Goal: Complete application form

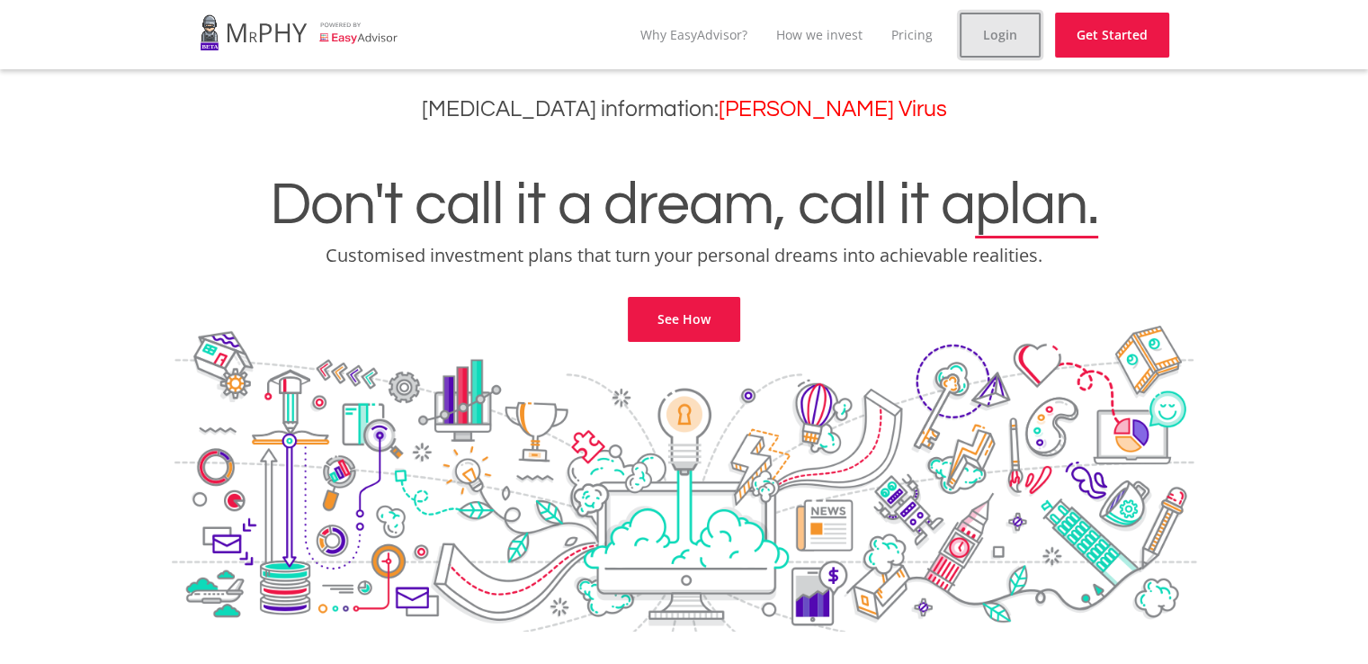
click at [993, 37] on link "Login" at bounding box center [999, 35] width 81 height 45
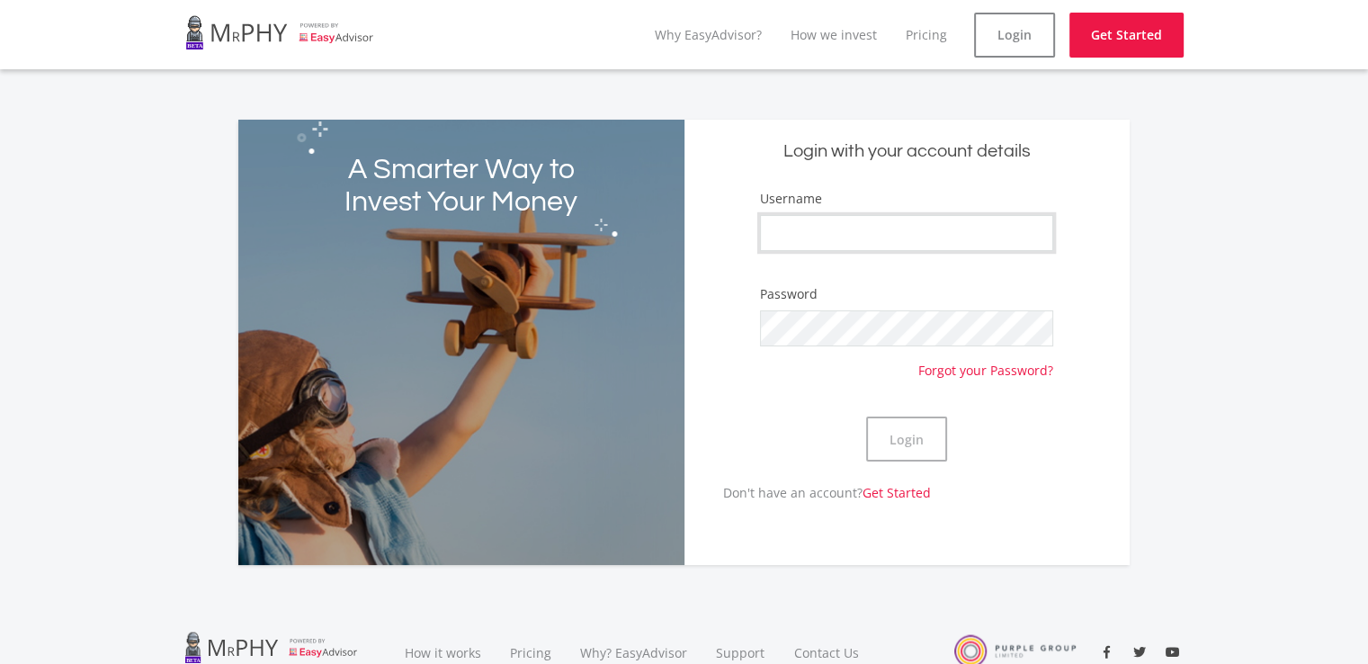
click at [825, 233] on input "Username" at bounding box center [906, 233] width 293 height 36
click at [905, 449] on button "Login" at bounding box center [906, 438] width 81 height 45
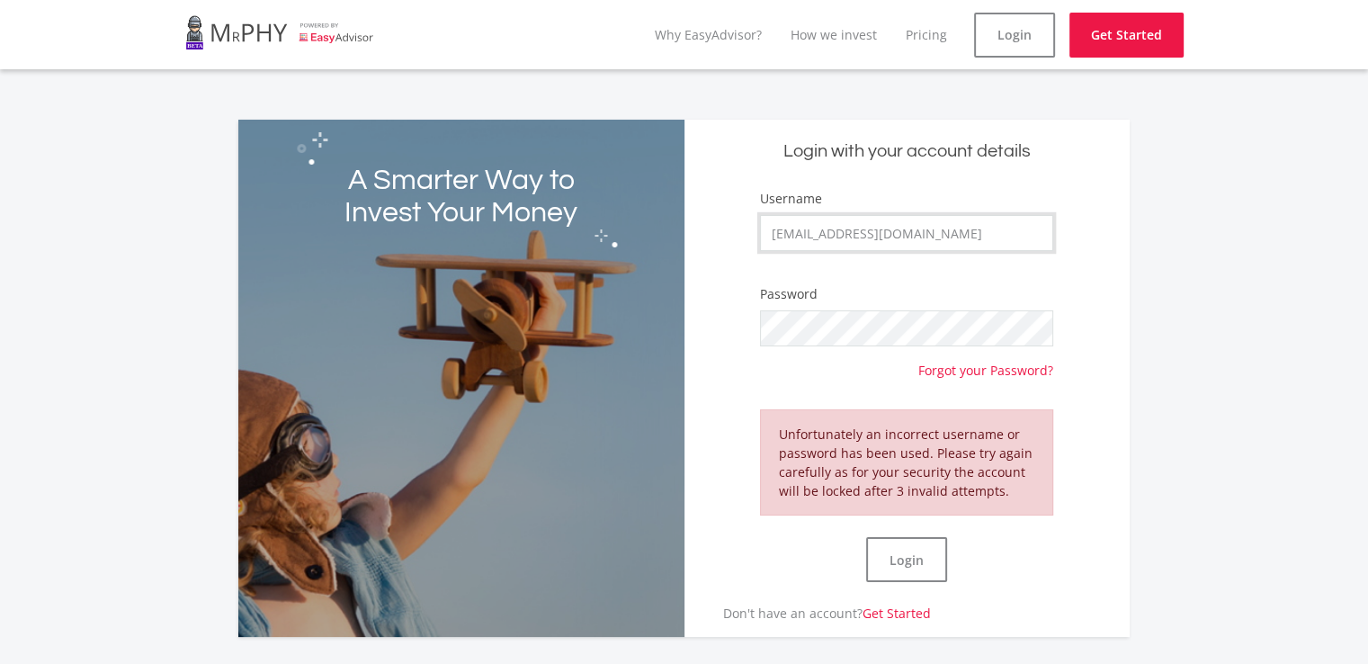
drag, startPoint x: 976, startPoint y: 233, endPoint x: 628, endPoint y: 208, distance: 348.9
click at [628, 208] on div "A Smarter Way to Invest Your Money Login with your account details Username [EM…" at bounding box center [683, 378] width 891 height 517
type input "BrentSA"
click at [896, 552] on button "Login" at bounding box center [906, 559] width 81 height 45
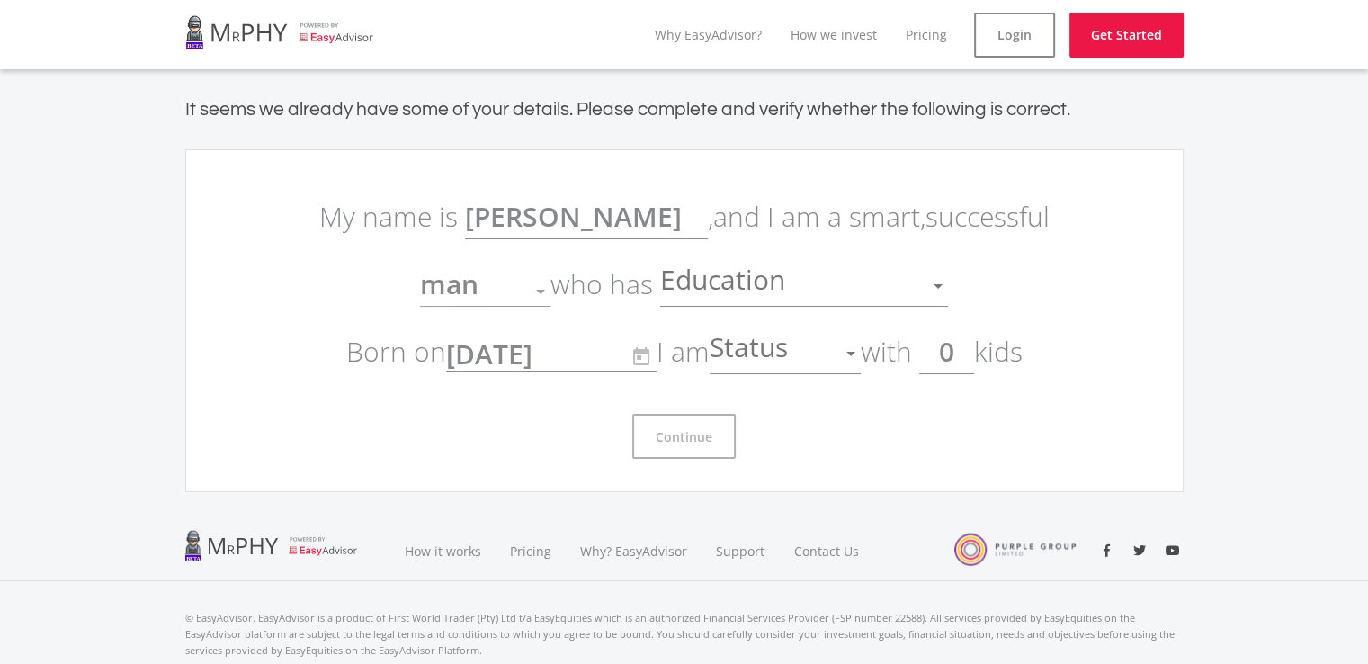
click at [840, 285] on div "Education" at bounding box center [790, 286] width 261 height 34
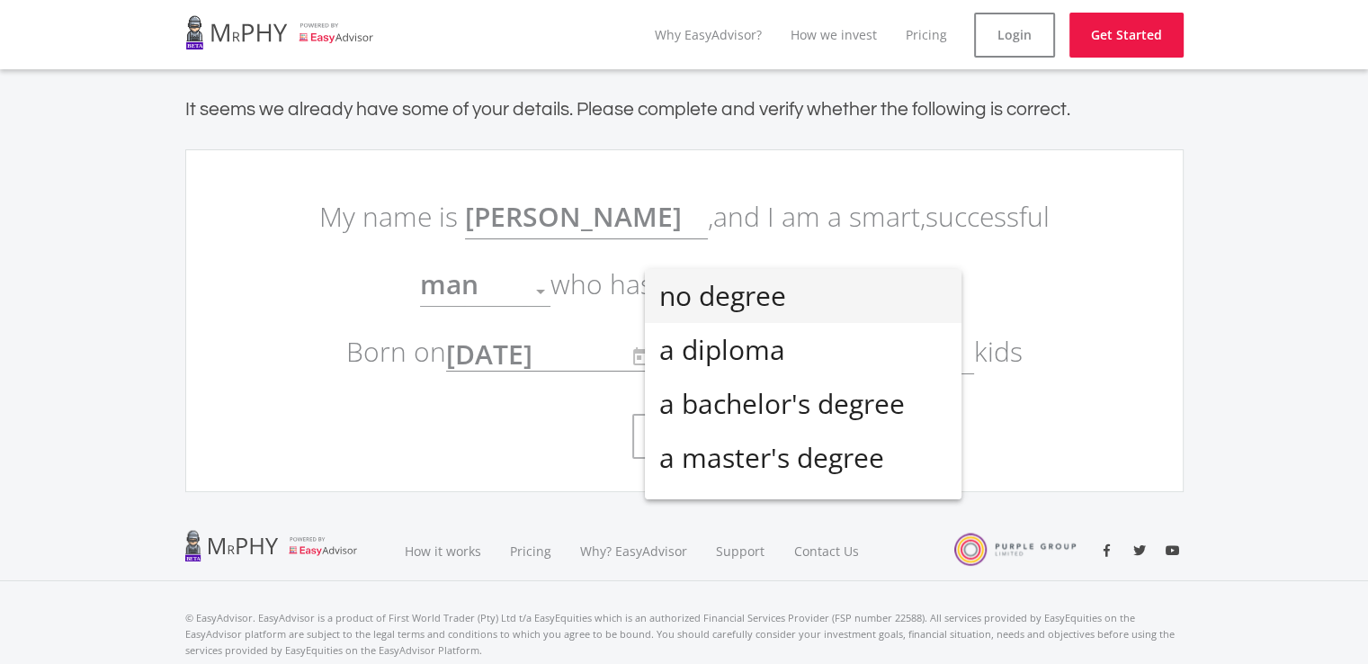
click at [1129, 266] on div at bounding box center [684, 332] width 1368 height 664
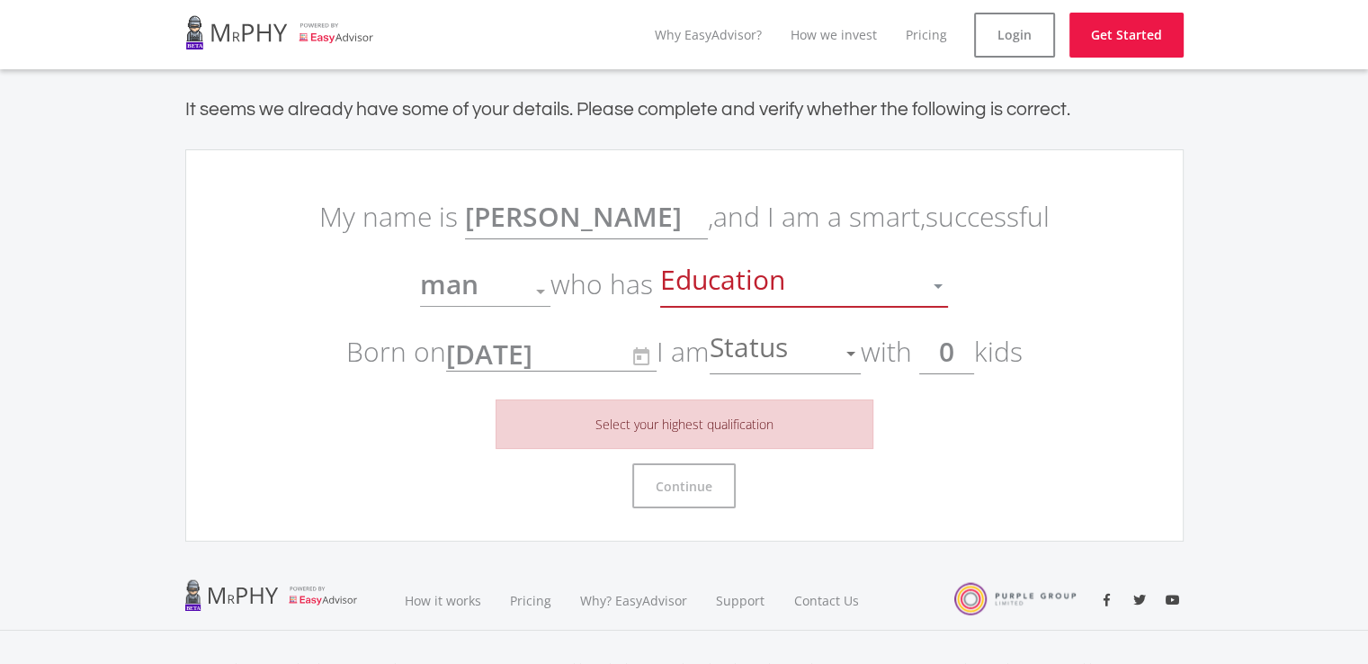
click at [902, 284] on div "Education" at bounding box center [790, 286] width 261 height 34
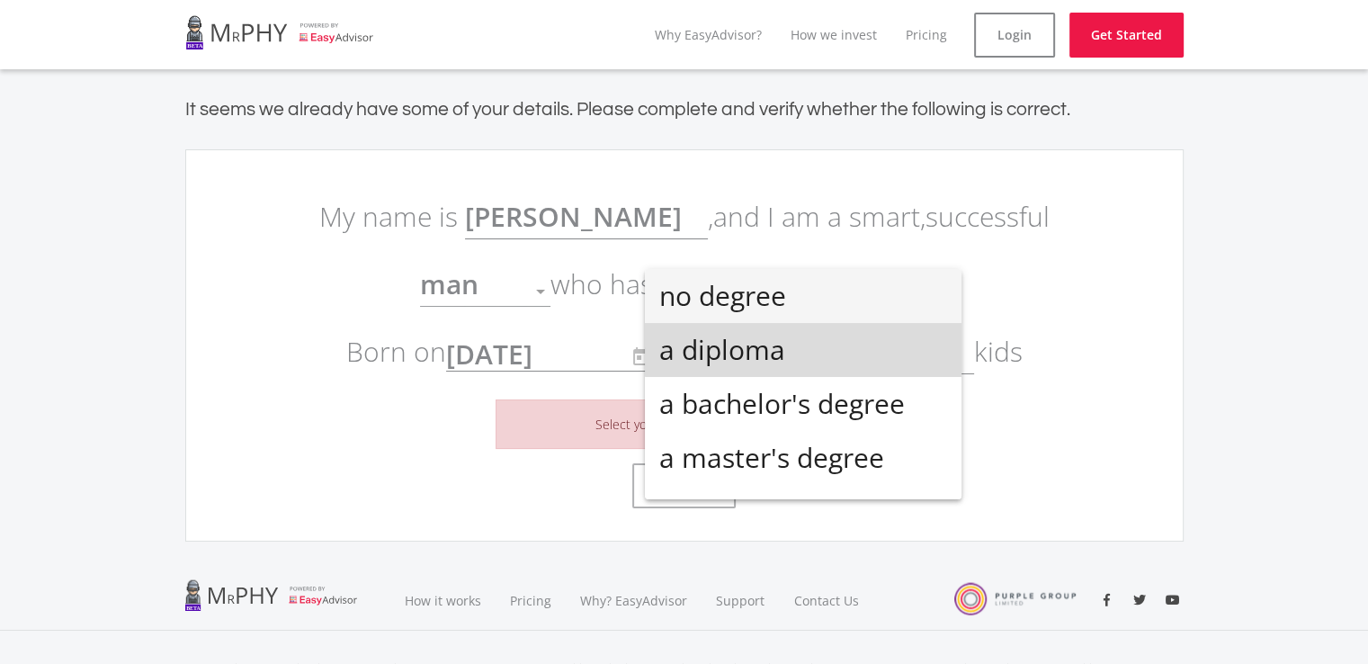
click at [861, 347] on span "a diploma" at bounding box center [803, 350] width 288 height 54
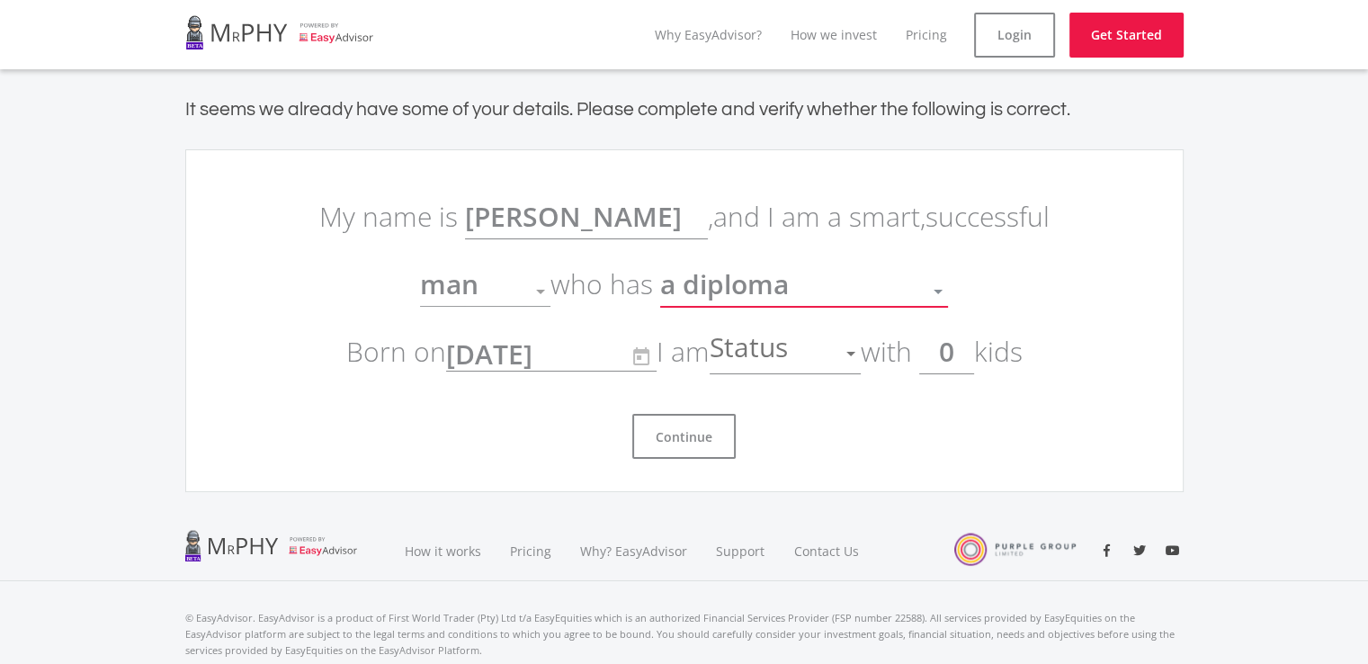
click at [840, 353] on div at bounding box center [851, 353] width 34 height 34
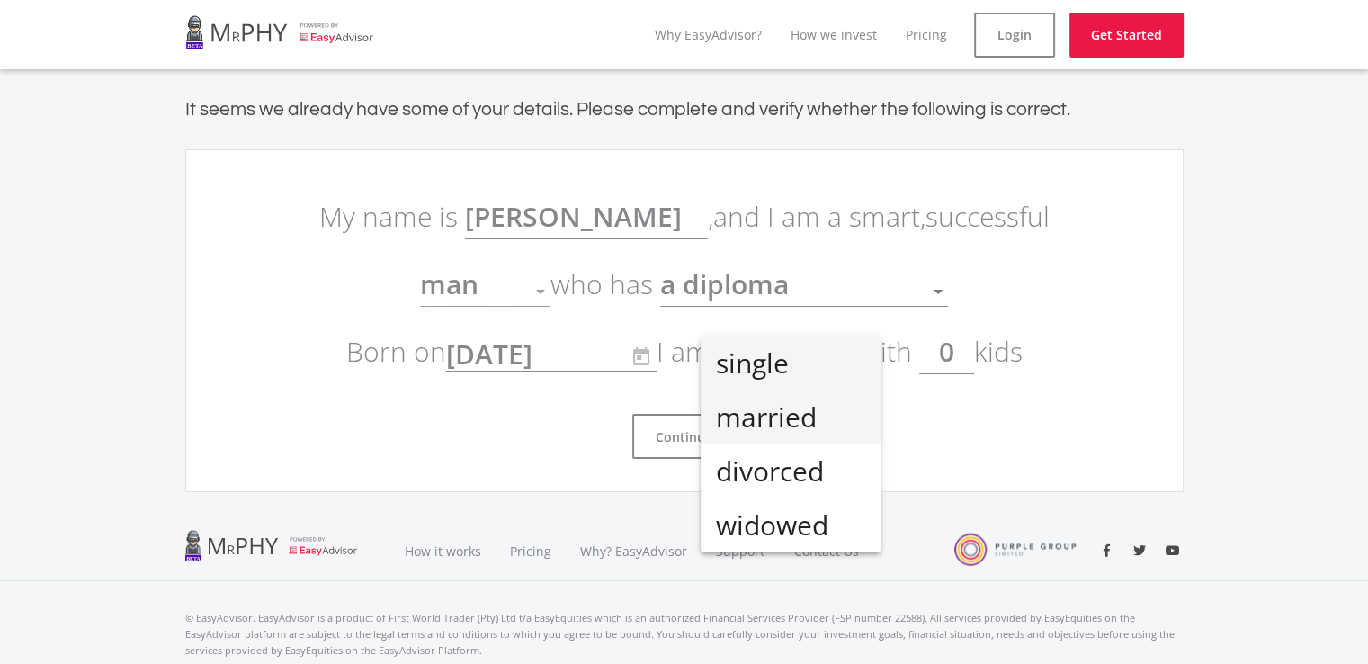
click at [812, 410] on span "married" at bounding box center [790, 417] width 151 height 54
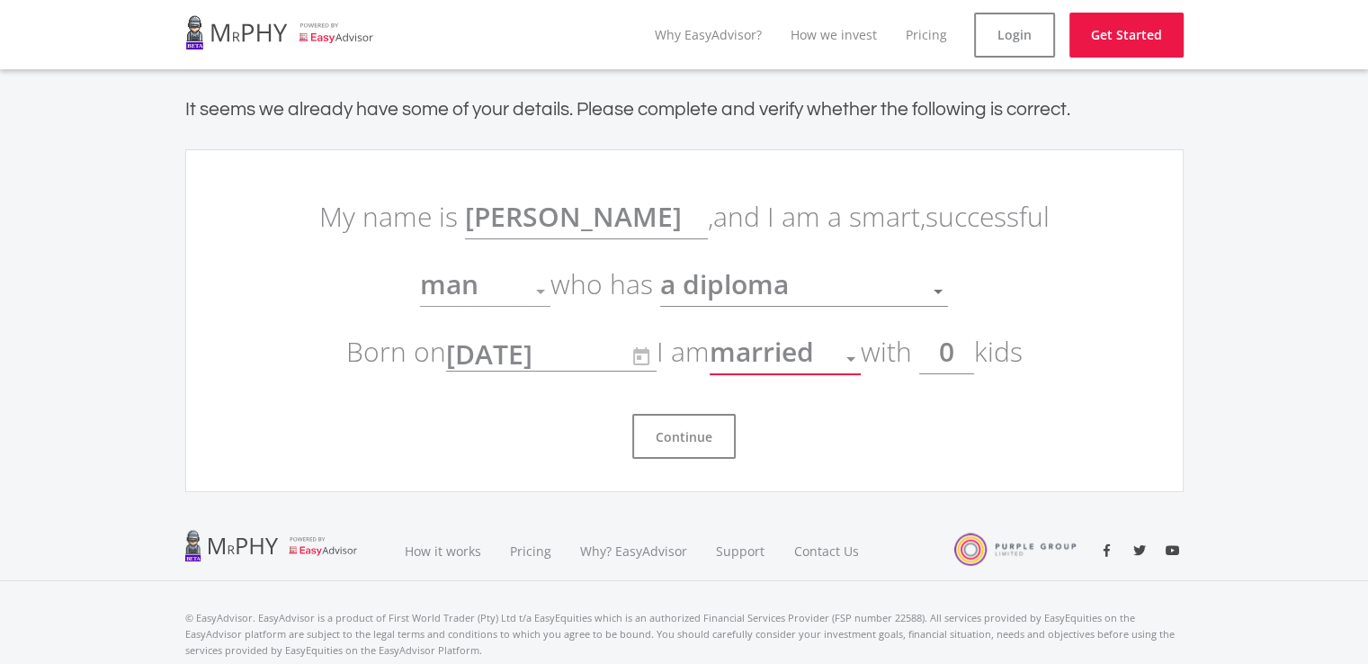
click at [968, 353] on input "0" at bounding box center [946, 351] width 55 height 45
type input "2"
click at [695, 436] on button "Continue" at bounding box center [683, 436] width 103 height 45
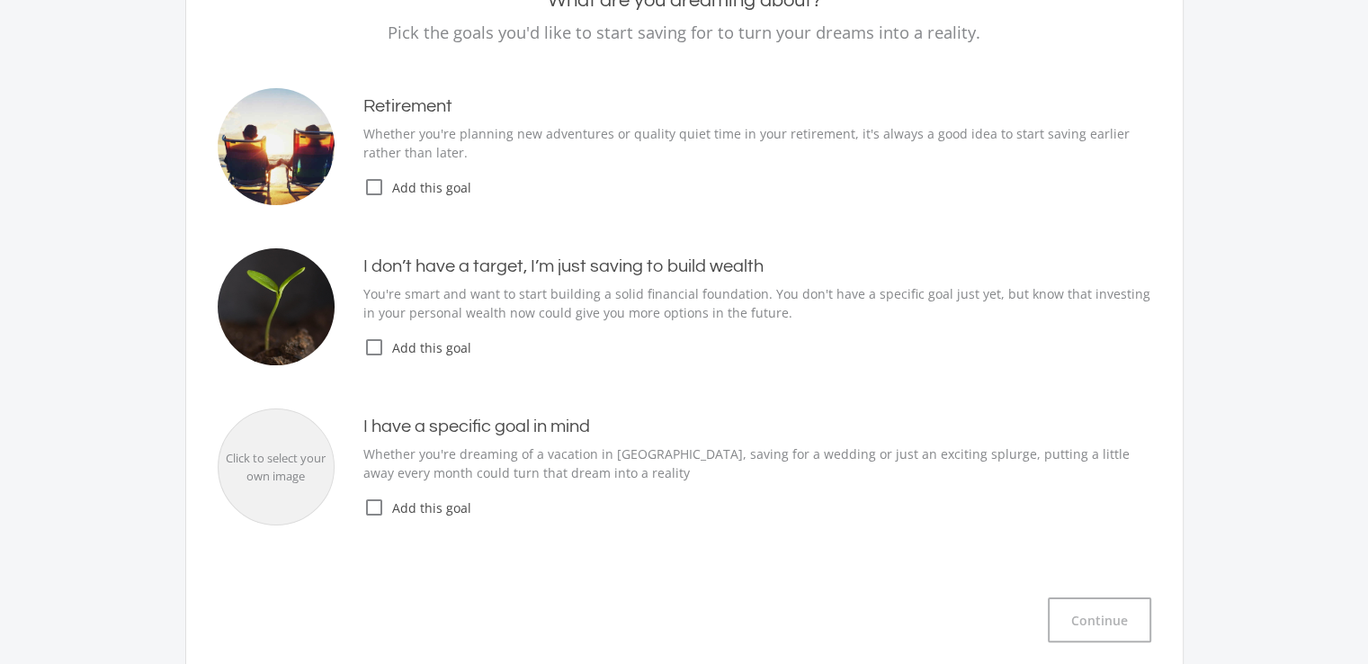
scroll to position [223, 0]
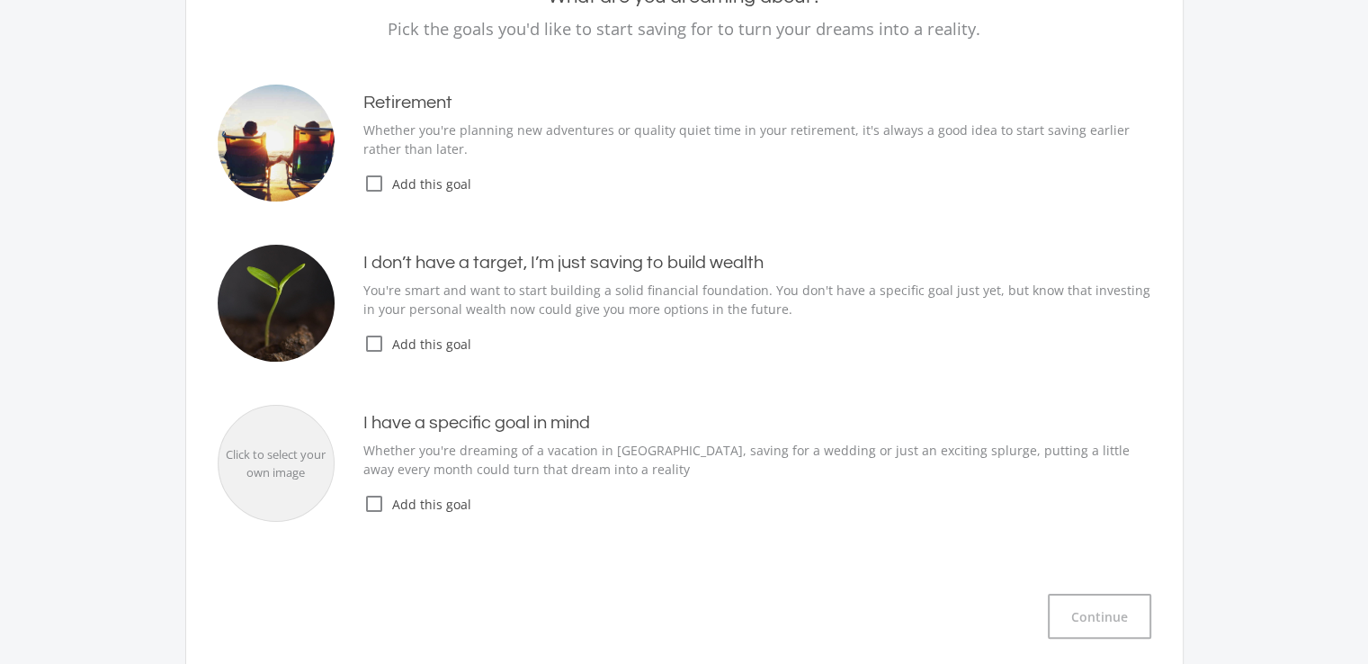
click at [375, 188] on icon "check_box_outline_blank" at bounding box center [374, 184] width 22 height 22
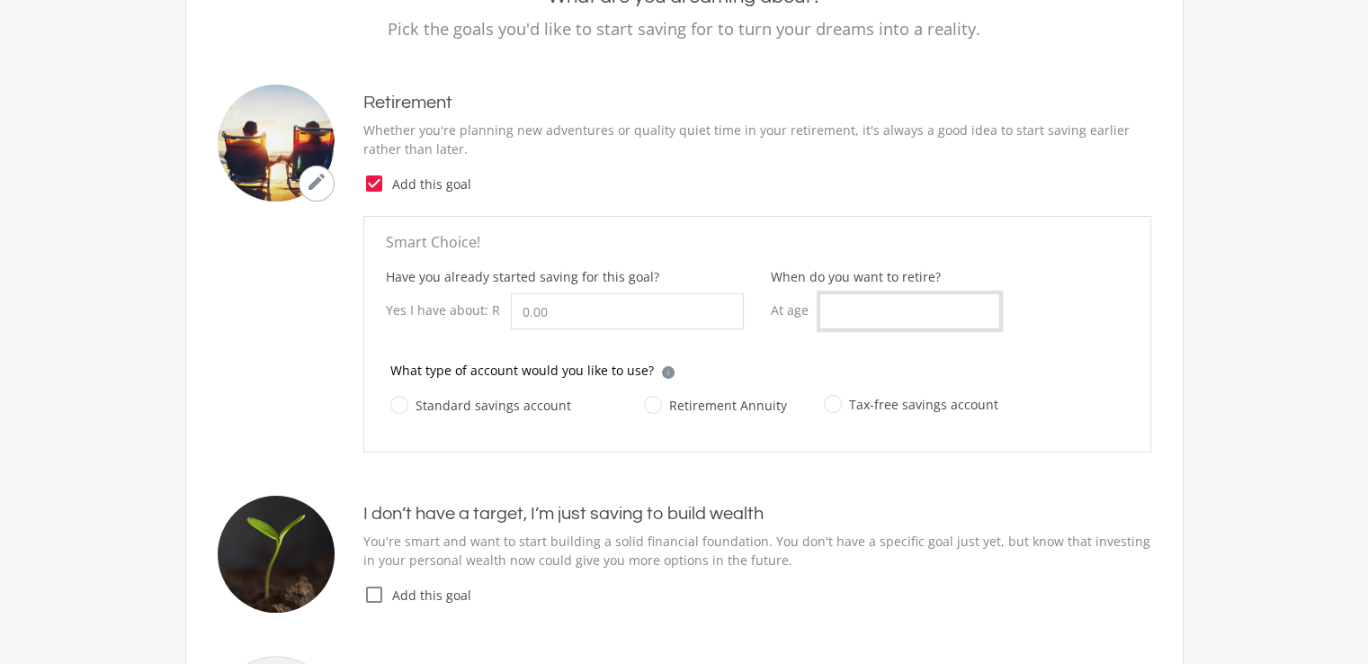
click at [845, 316] on input "When do you want to retire?" at bounding box center [909, 311] width 181 height 36
type input "60"
click at [403, 397] on label "Standard savings account" at bounding box center [480, 405] width 181 height 22
click at [403, 397] on input "Standard savings account" at bounding box center [462, 415] width 181 height 36
radio input "true"
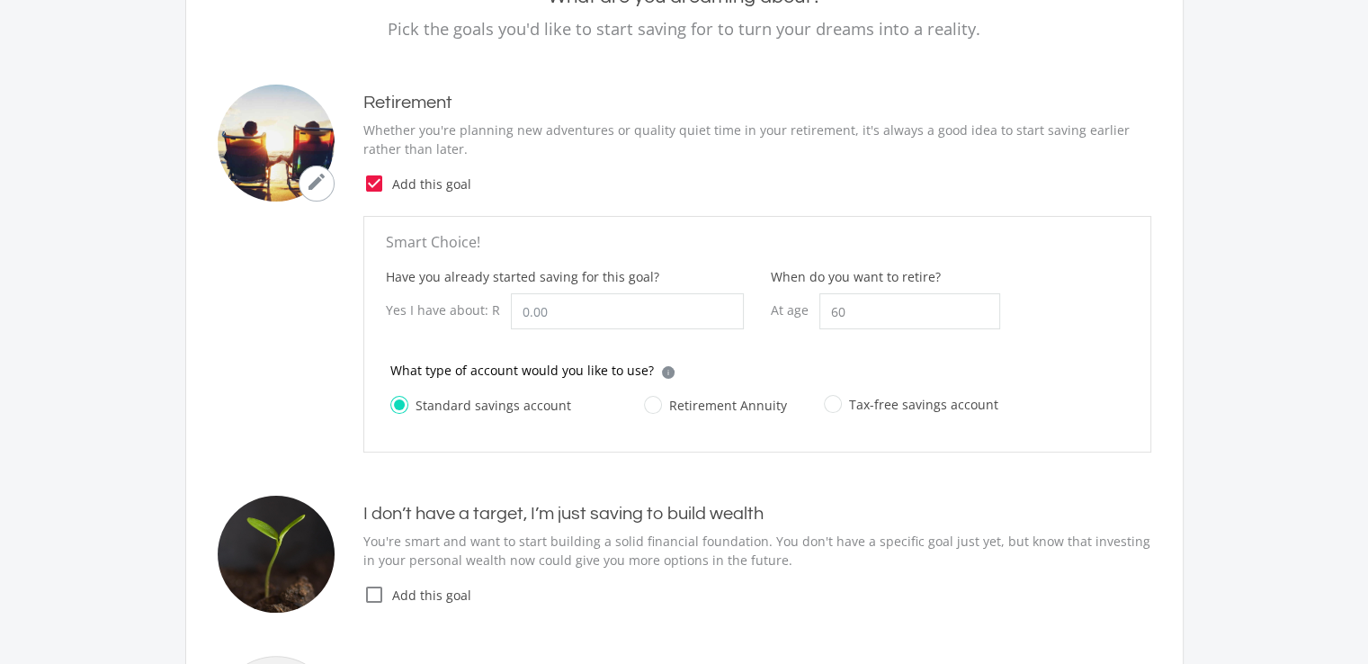
click at [371, 593] on icon "check_box_outline_blank" at bounding box center [374, 595] width 22 height 22
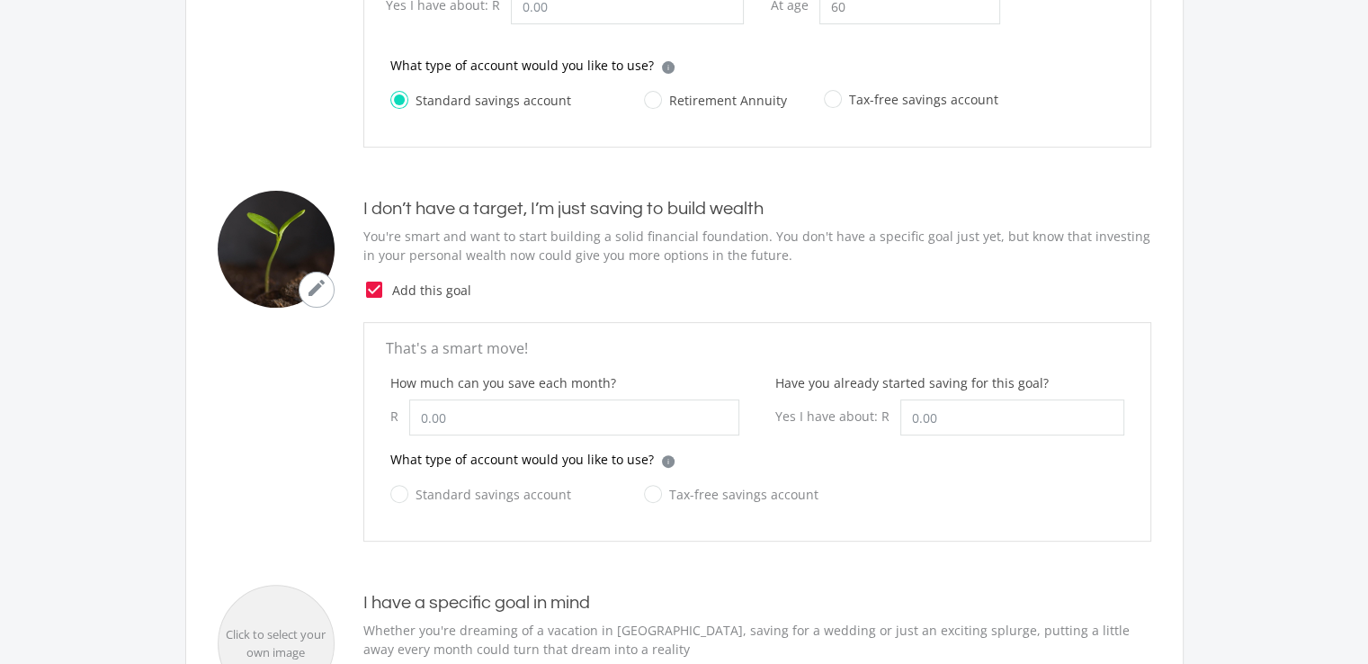
scroll to position [532, 0]
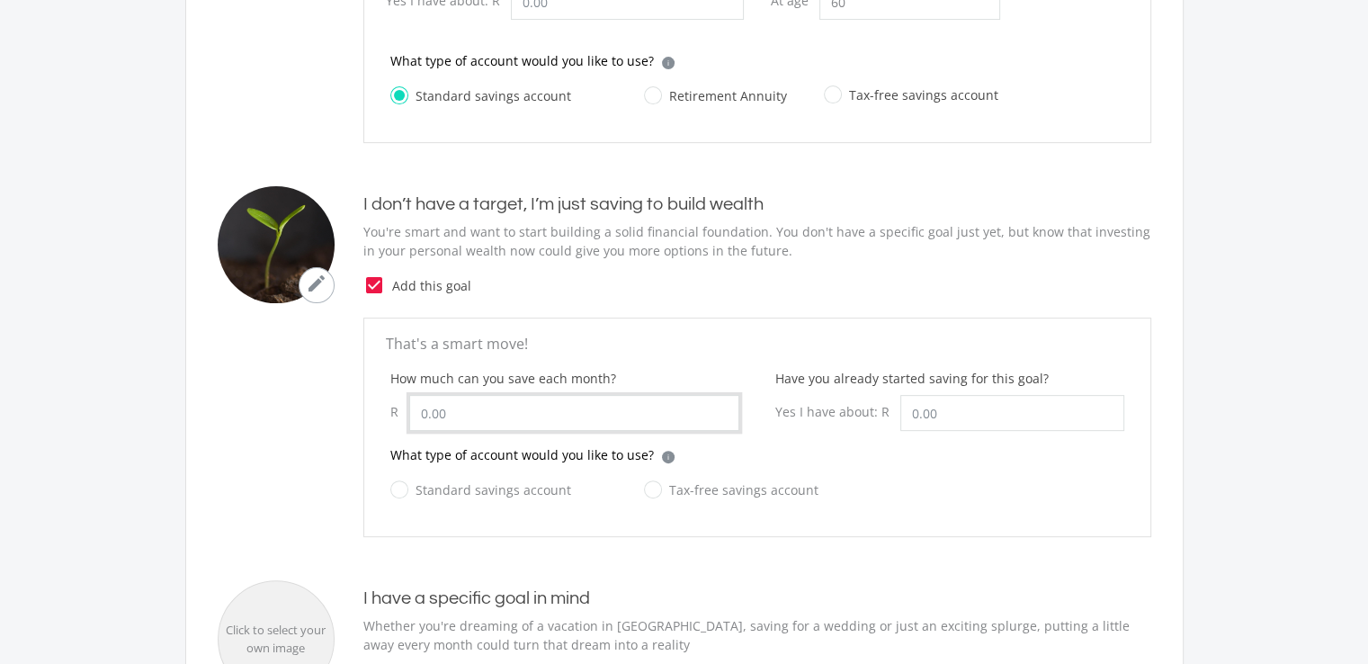
click at [457, 407] on input "How much can you save each month?" at bounding box center [574, 413] width 330 height 36
drag, startPoint x: 457, startPoint y: 407, endPoint x: 357, endPoint y: 407, distance: 99.8
click at [357, 407] on ee-just-save-goal "That's a smart move! How much can you save each month? R Have you already start…" at bounding box center [684, 426] width 933 height 219
type input "500.00"
click at [401, 492] on label "Standard savings account" at bounding box center [480, 489] width 181 height 22
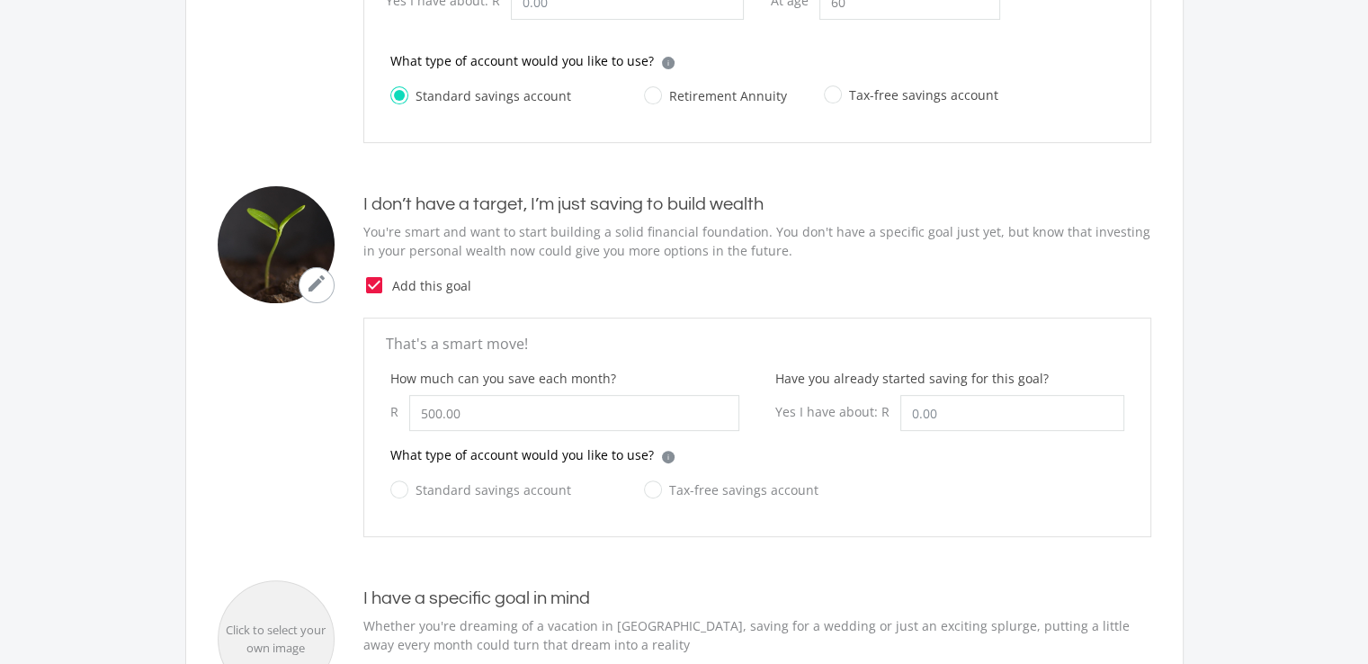
click at [401, 492] on input "Standard savings account" at bounding box center [462, 500] width 181 height 36
radio input "true"
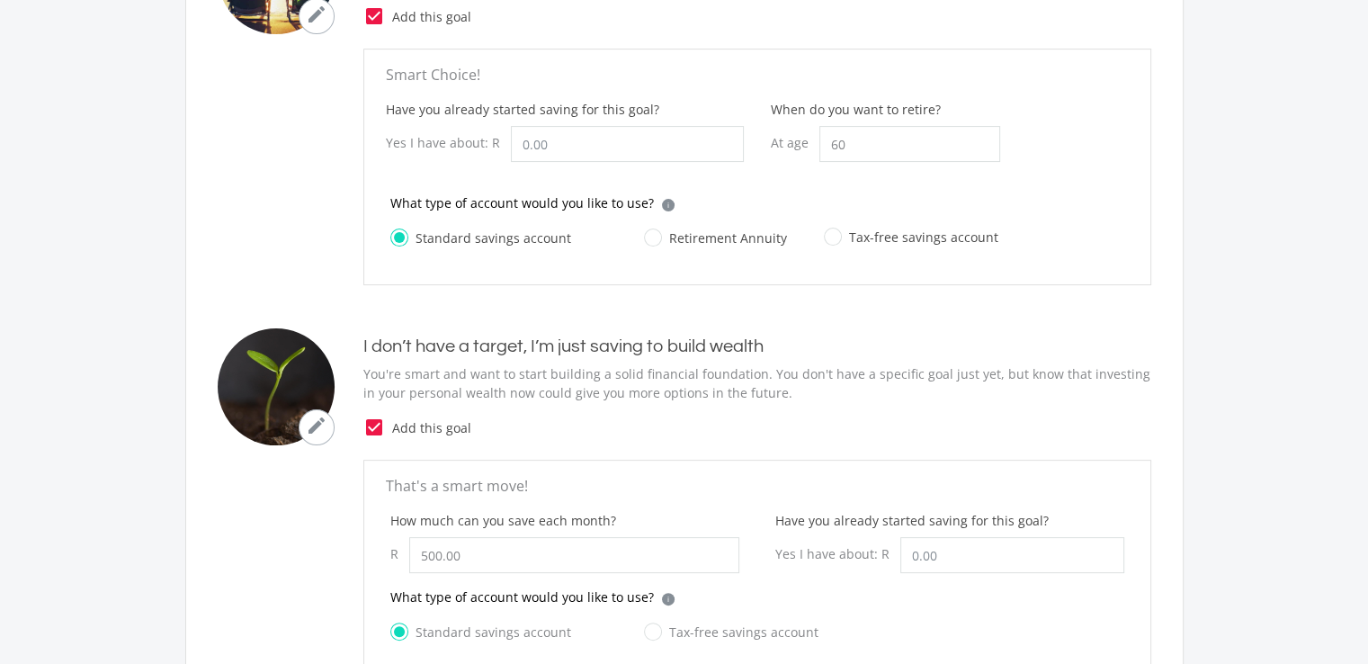
scroll to position [388, 0]
click at [545, 147] on input "Have you already started saving for this goal?" at bounding box center [627, 146] width 233 height 36
paste input "NaN"
drag, startPoint x: 579, startPoint y: 142, endPoint x: 446, endPoint y: 135, distance: 133.3
click at [446, 135] on div "Yes I have about: R NaN" at bounding box center [565, 146] width 358 height 36
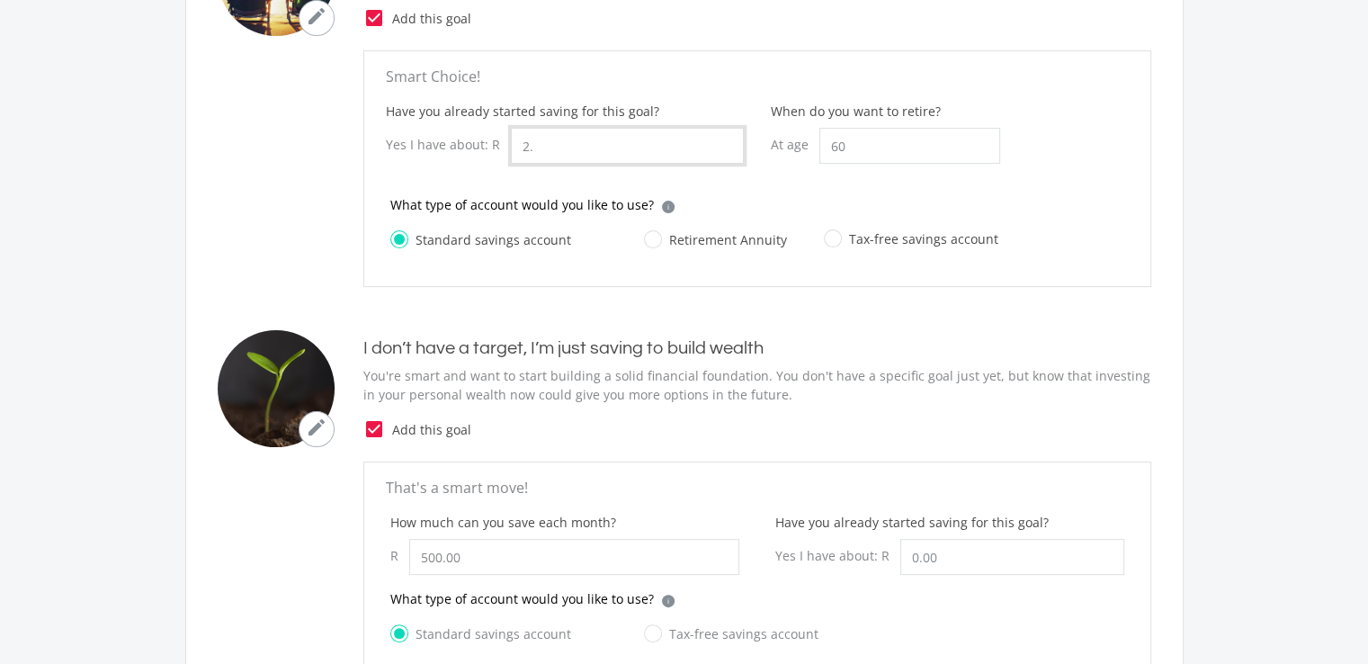
type input "2"
click at [546, 143] on input "2528.00" at bounding box center [627, 146] width 233 height 36
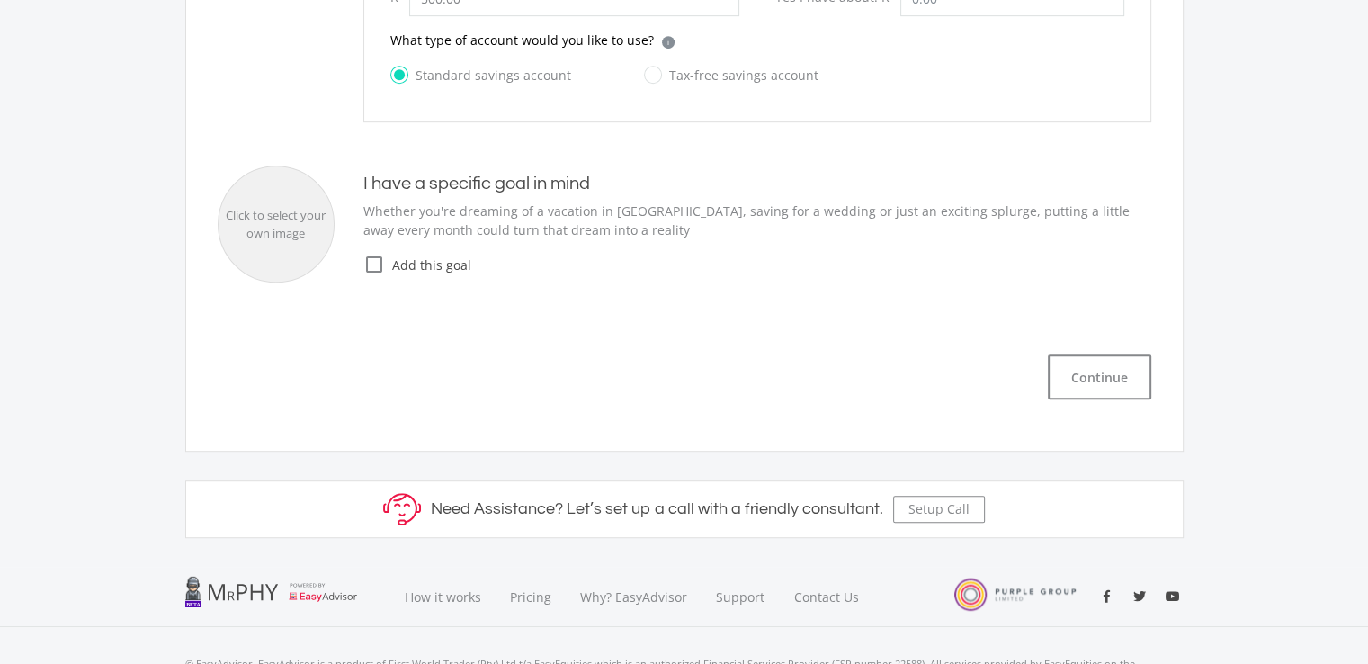
scroll to position [993, 0]
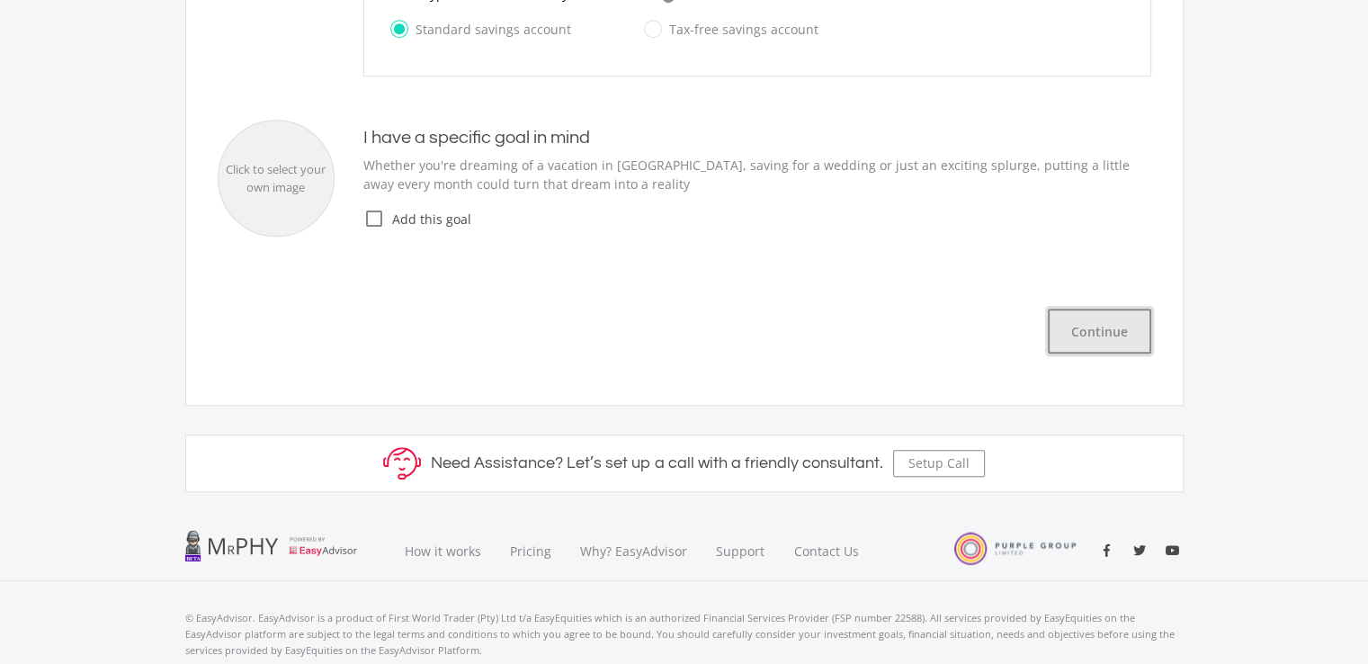
type input "2,528,775.25"
click at [1079, 325] on button "Continue" at bounding box center [1099, 330] width 103 height 45
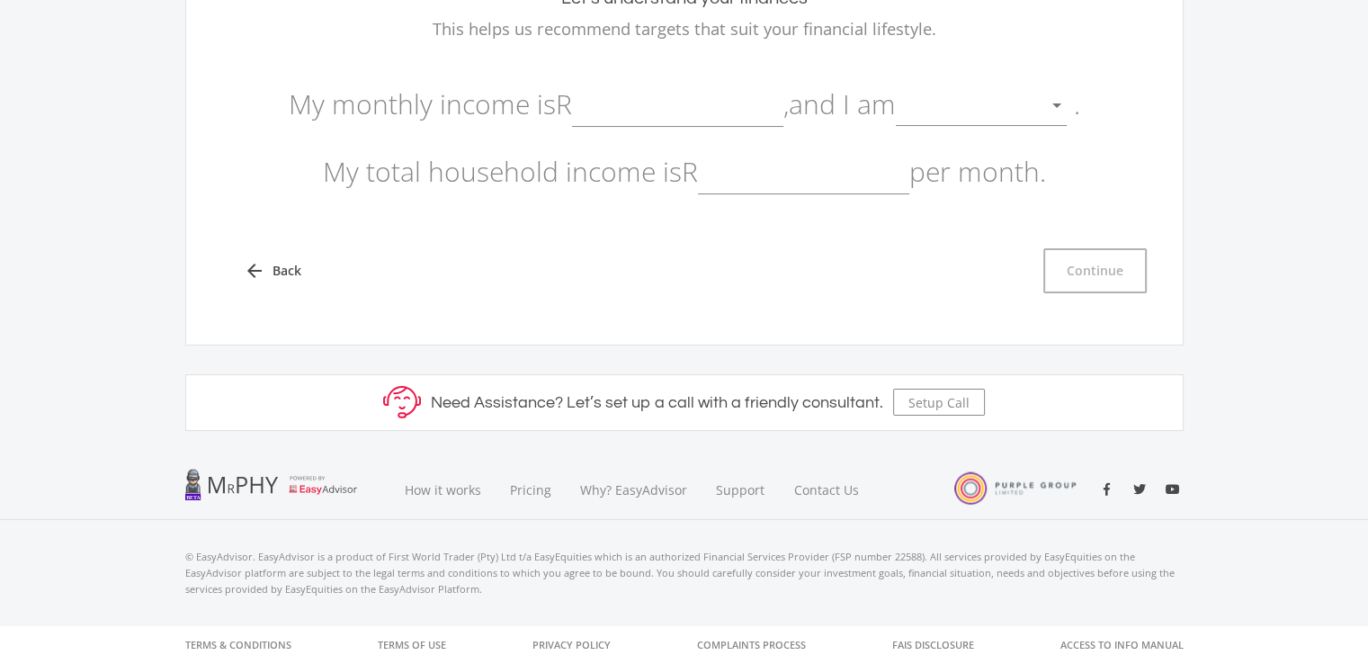
scroll to position [219, 0]
click at [607, 109] on input "text" at bounding box center [677, 106] width 211 height 45
type input "16,000.00"
click at [981, 103] on div at bounding box center [968, 108] width 144 height 34
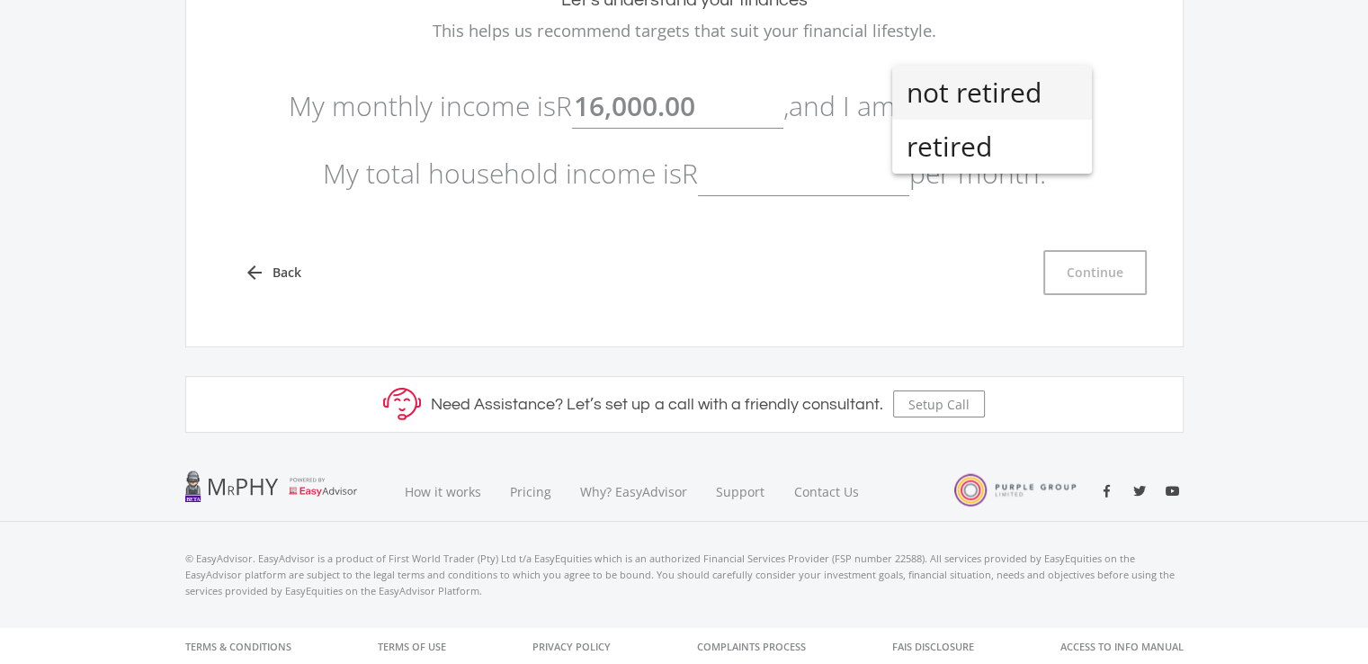
click at [981, 103] on span "not retired" at bounding box center [991, 93] width 171 height 54
click at [781, 179] on input "text" at bounding box center [803, 173] width 211 height 45
type input "2"
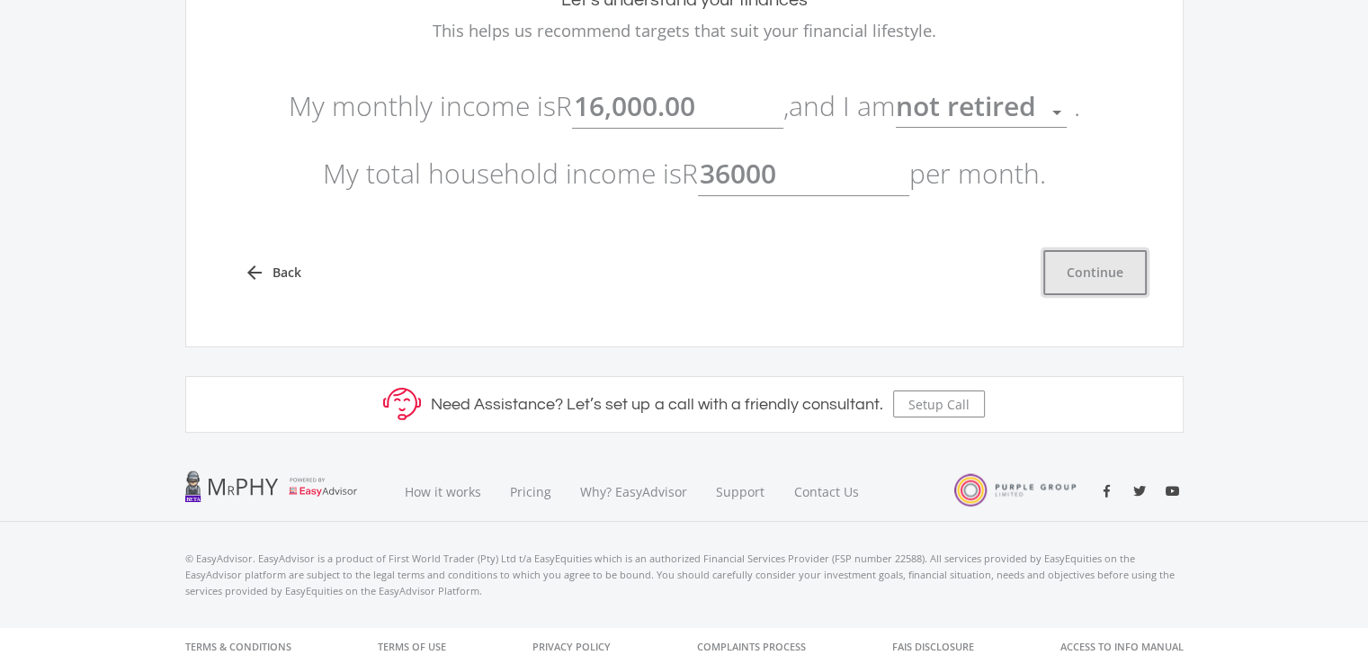
type input "36,000.00"
click at [1079, 255] on button "Continue" at bounding box center [1094, 272] width 103 height 45
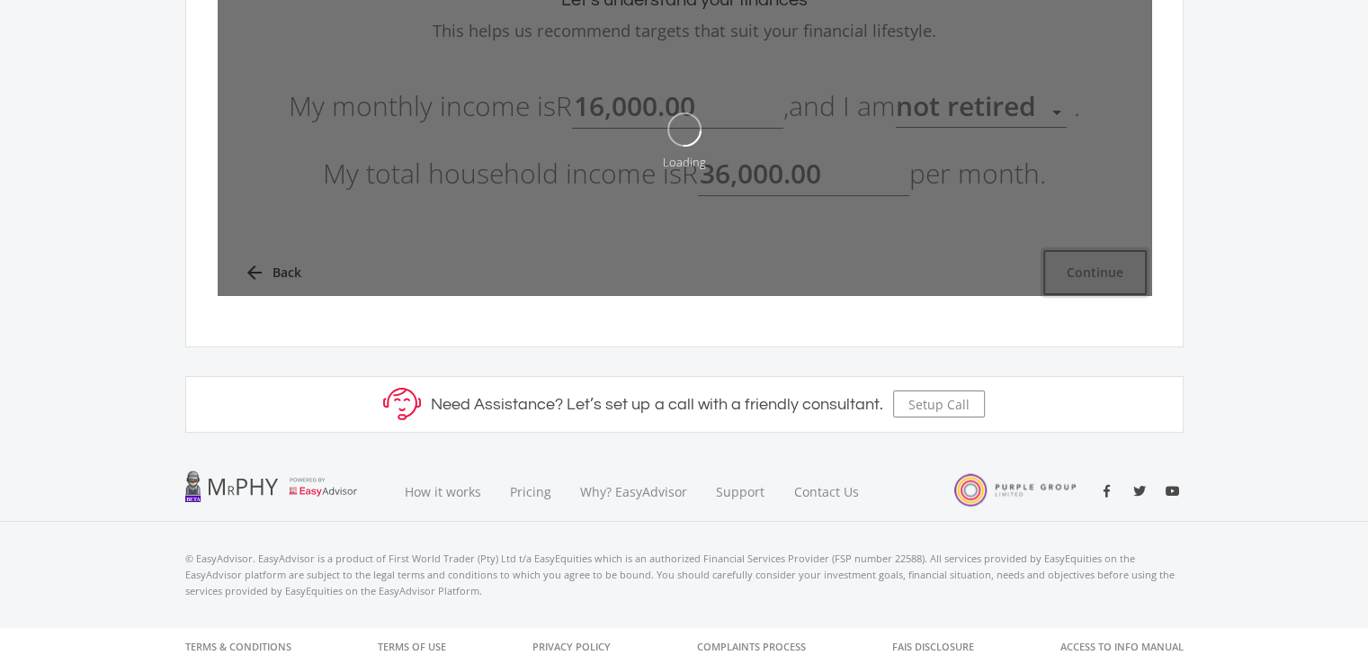
type input "16000"
type input "36000"
type input "16,000.00"
type input "36,000.00"
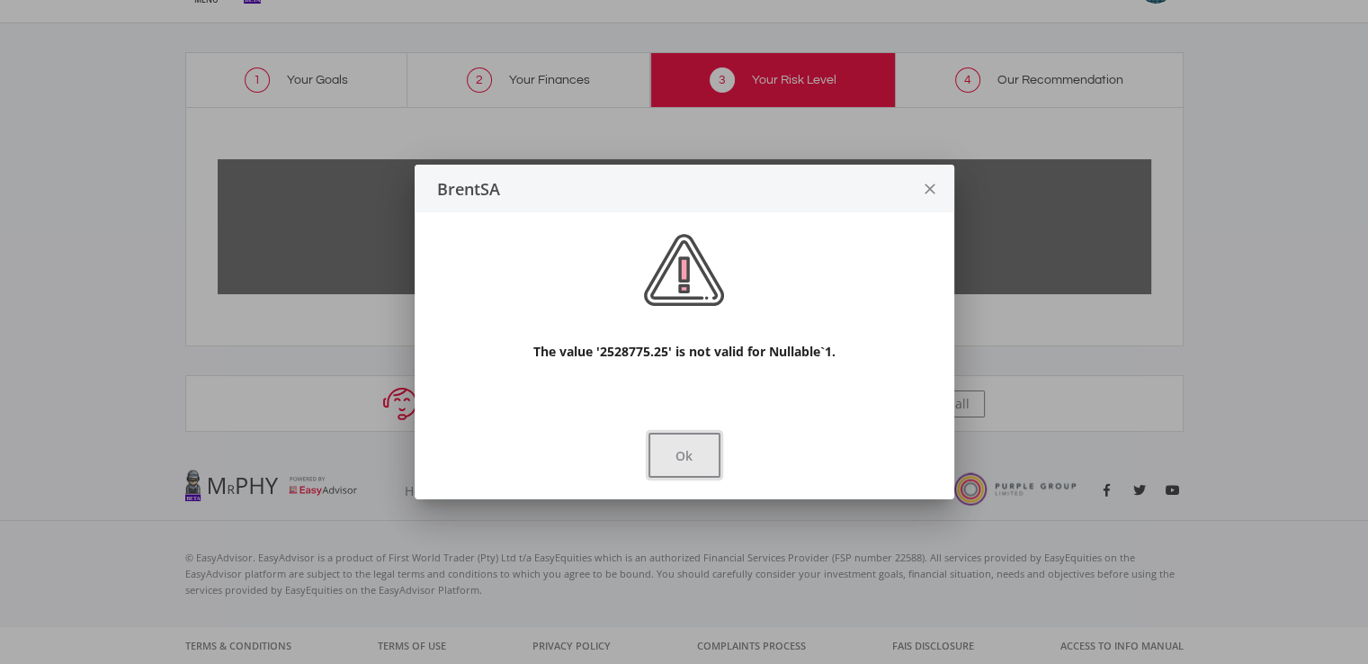
click at [683, 459] on button "Ok" at bounding box center [684, 455] width 72 height 45
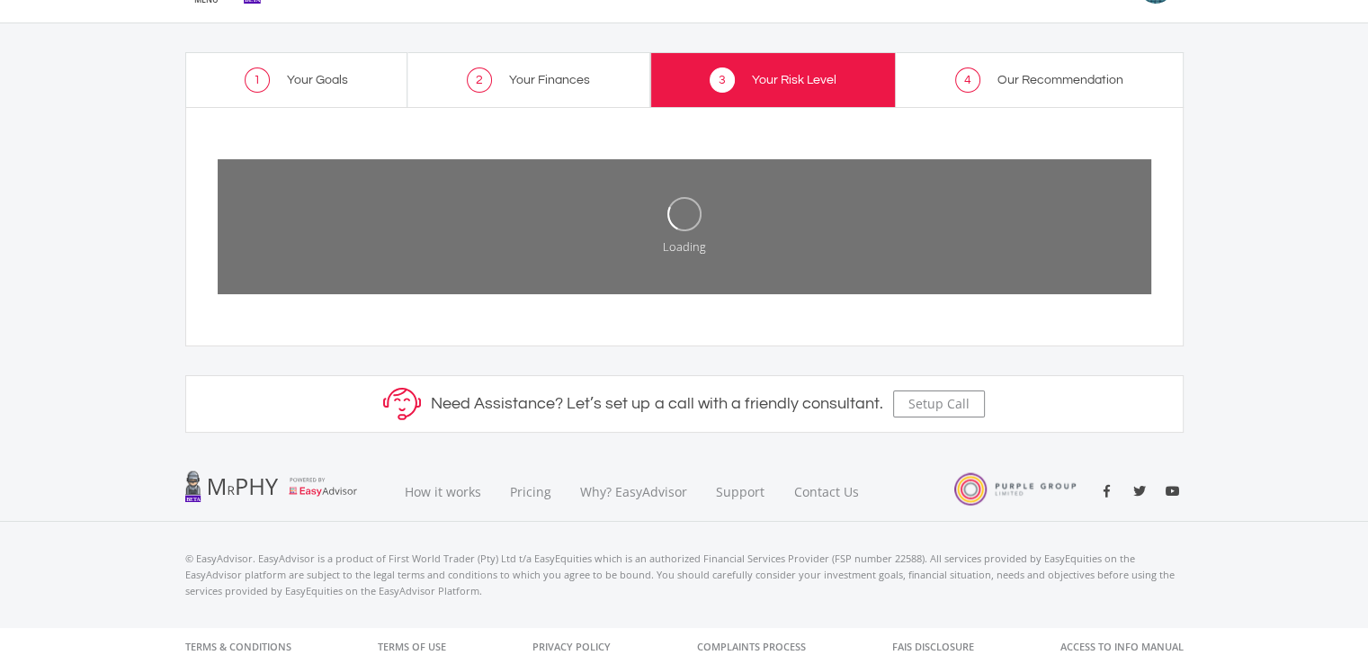
click at [517, 76] on span "Your Finances" at bounding box center [549, 80] width 81 height 13
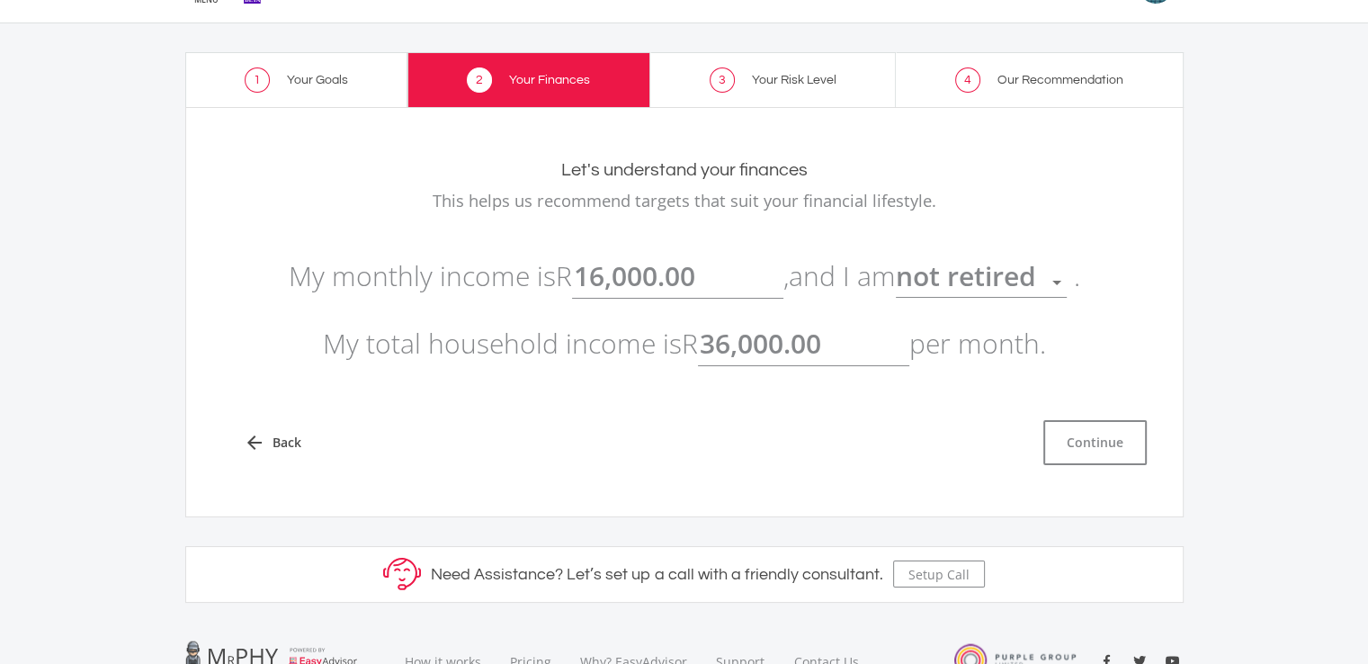
click at [353, 59] on link "1 Your Goals" at bounding box center [296, 79] width 223 height 55
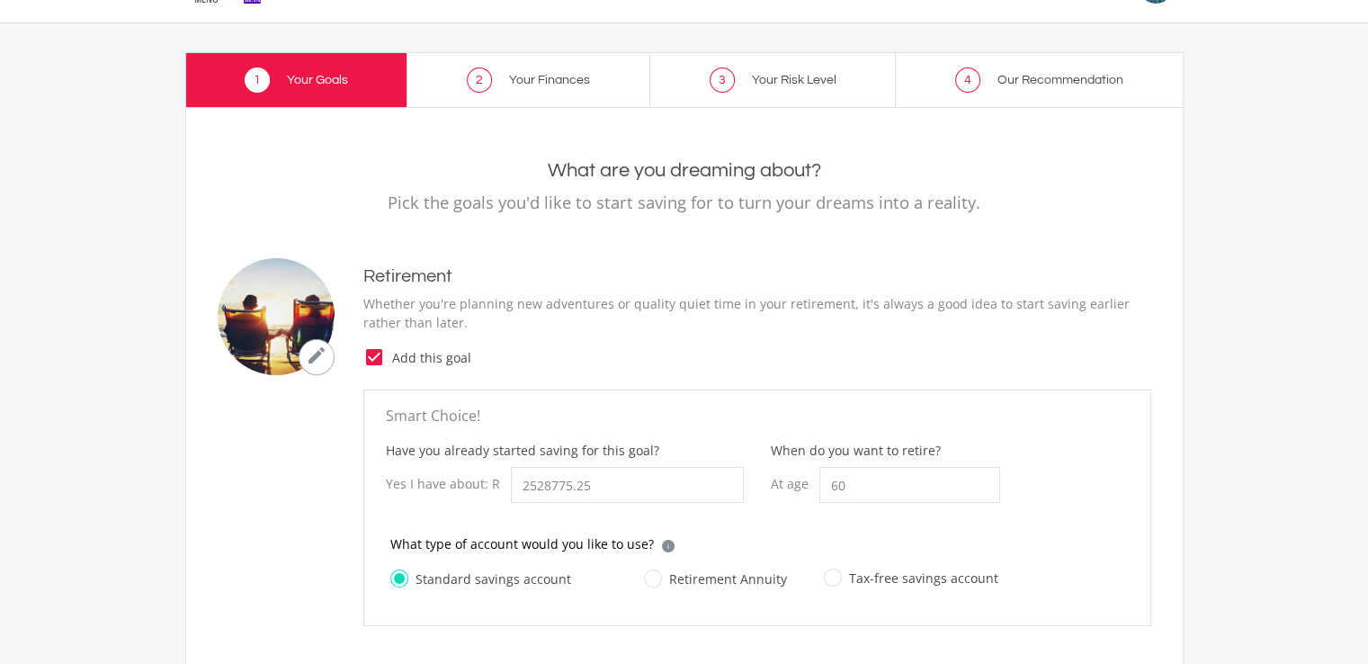
type input "2,528,775.25"
type input "500.00"
click at [591, 476] on input "2528775.25" at bounding box center [627, 485] width 233 height 36
type input "2,528,775.00"
click at [1073, 467] on div "Have you already started saving for this goal? Yes I have about: R 2,528,775.00…" at bounding box center [757, 488] width 770 height 94
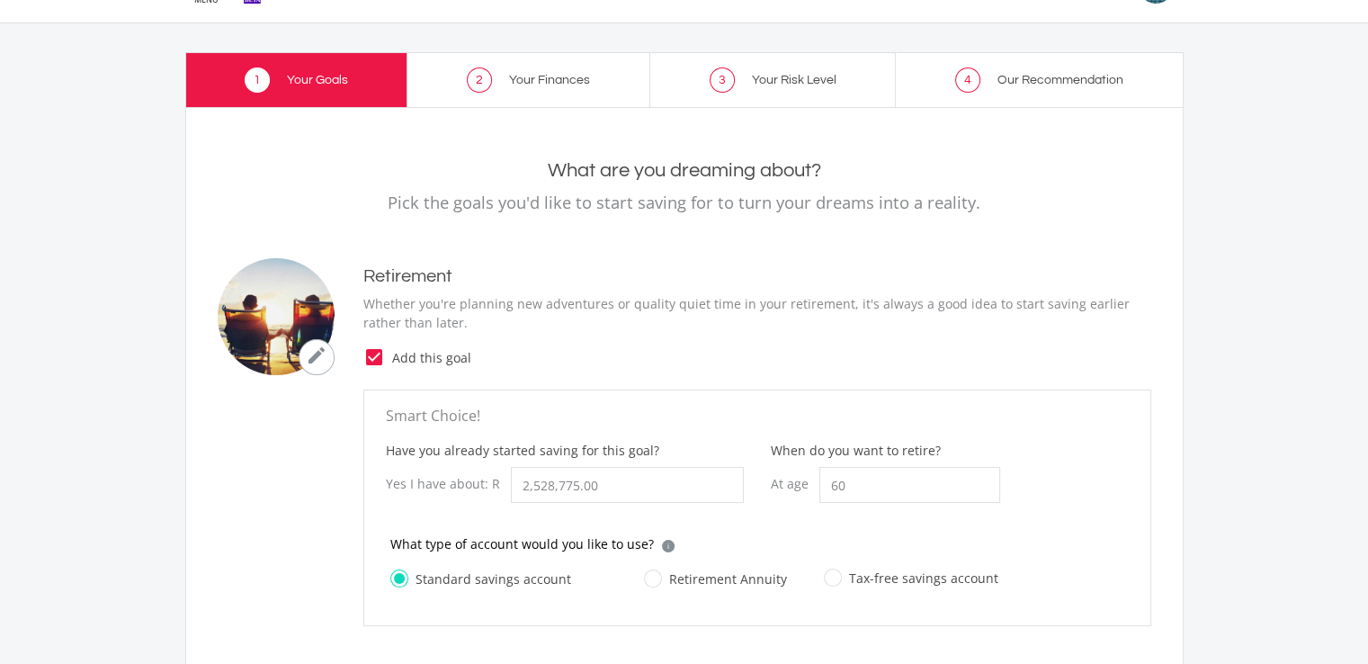
click at [533, 75] on span "Your Finances" at bounding box center [549, 80] width 81 height 13
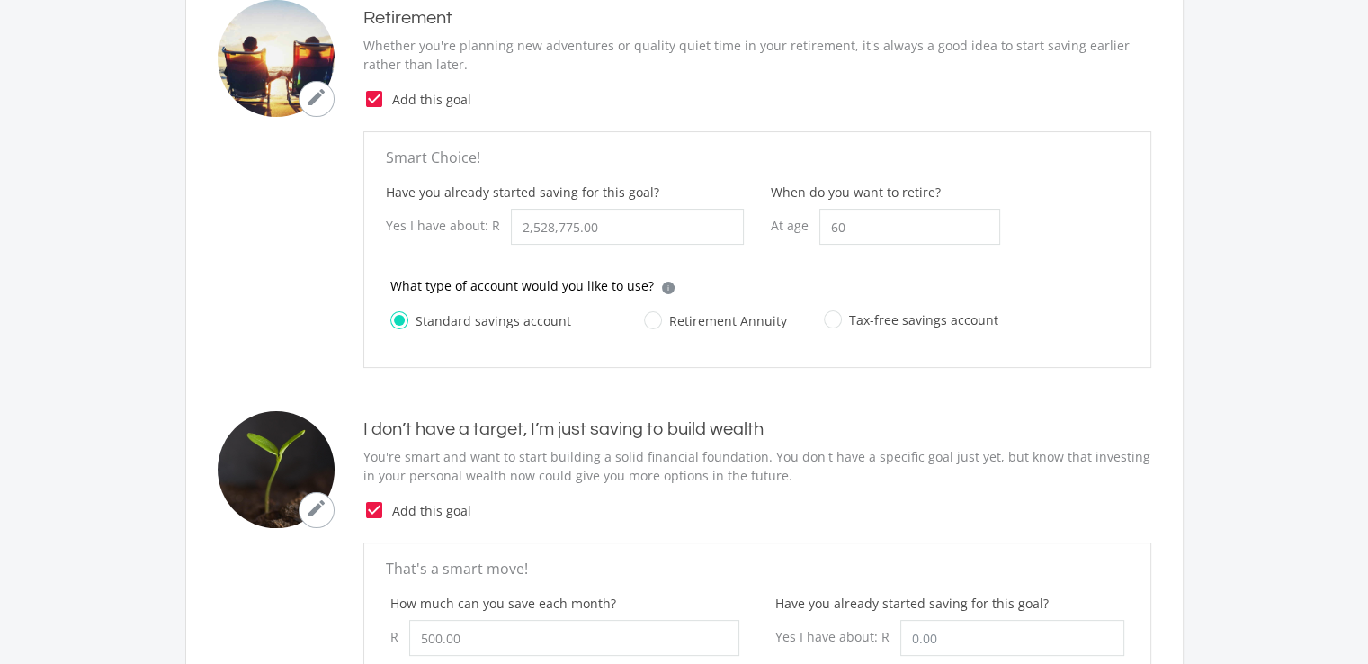
scroll to position [916, 0]
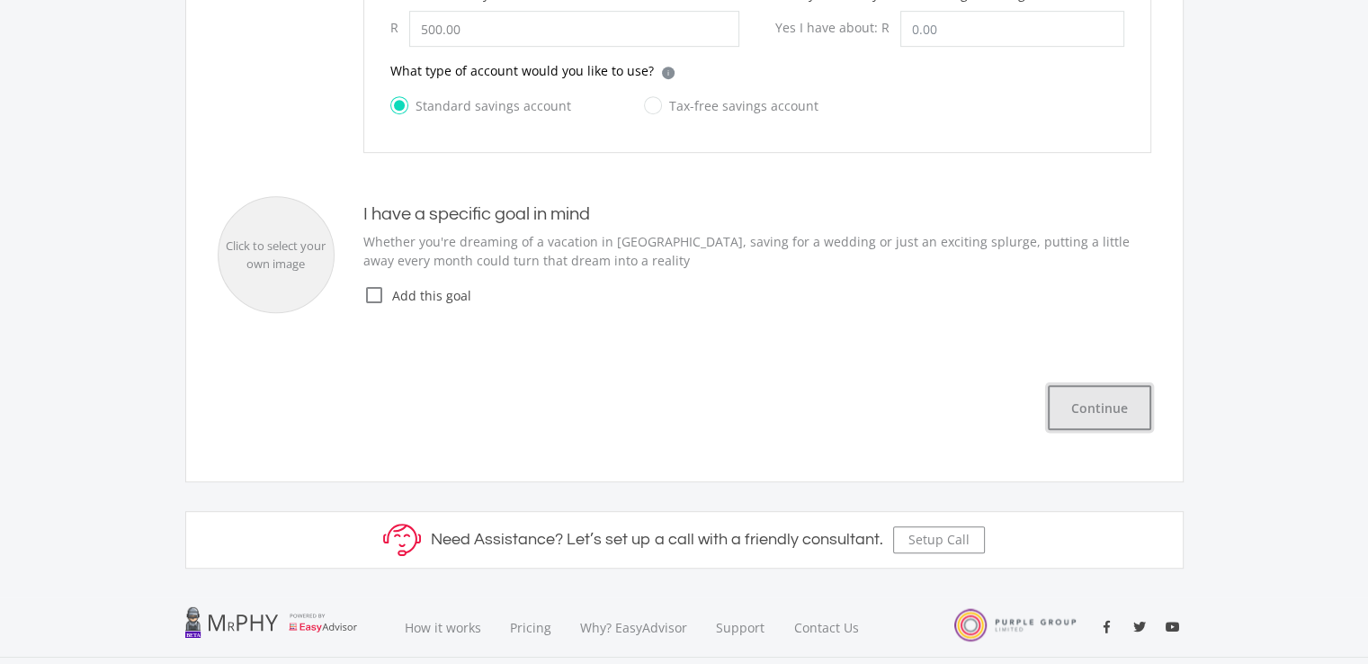
click at [1102, 413] on button "Continue" at bounding box center [1099, 407] width 103 height 45
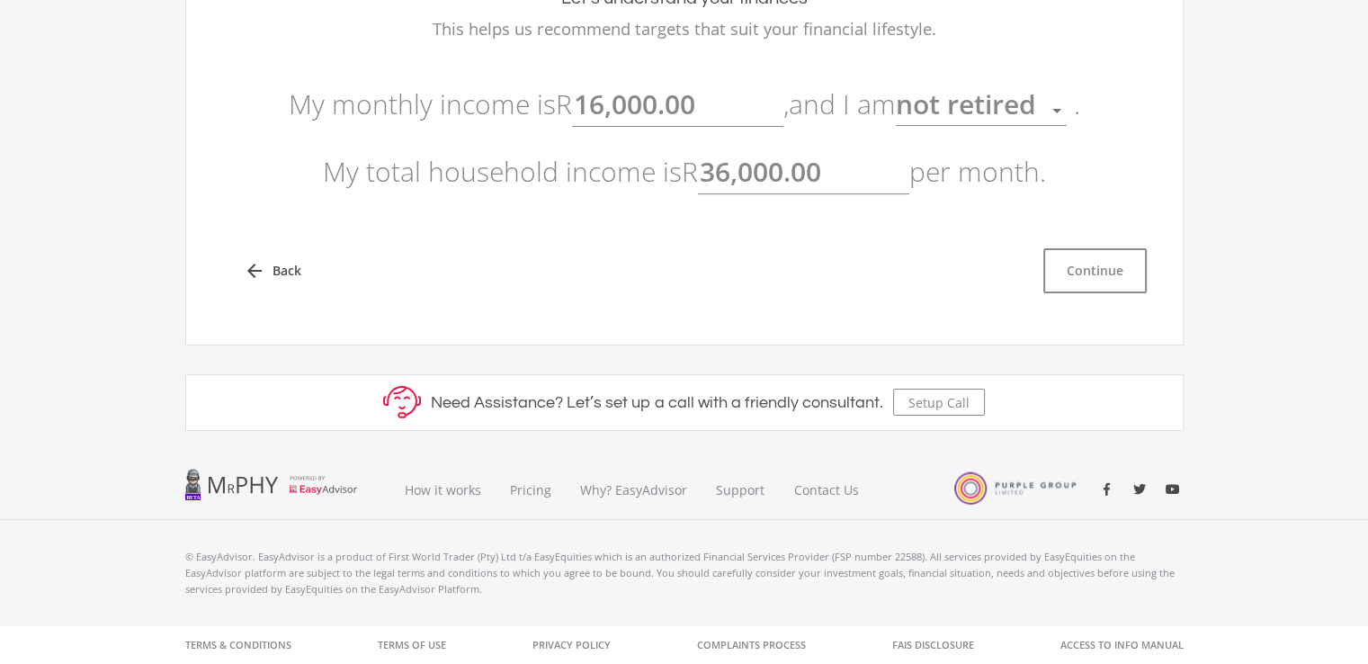
scroll to position [219, 0]
click at [1084, 264] on button "Continue" at bounding box center [1094, 272] width 103 height 45
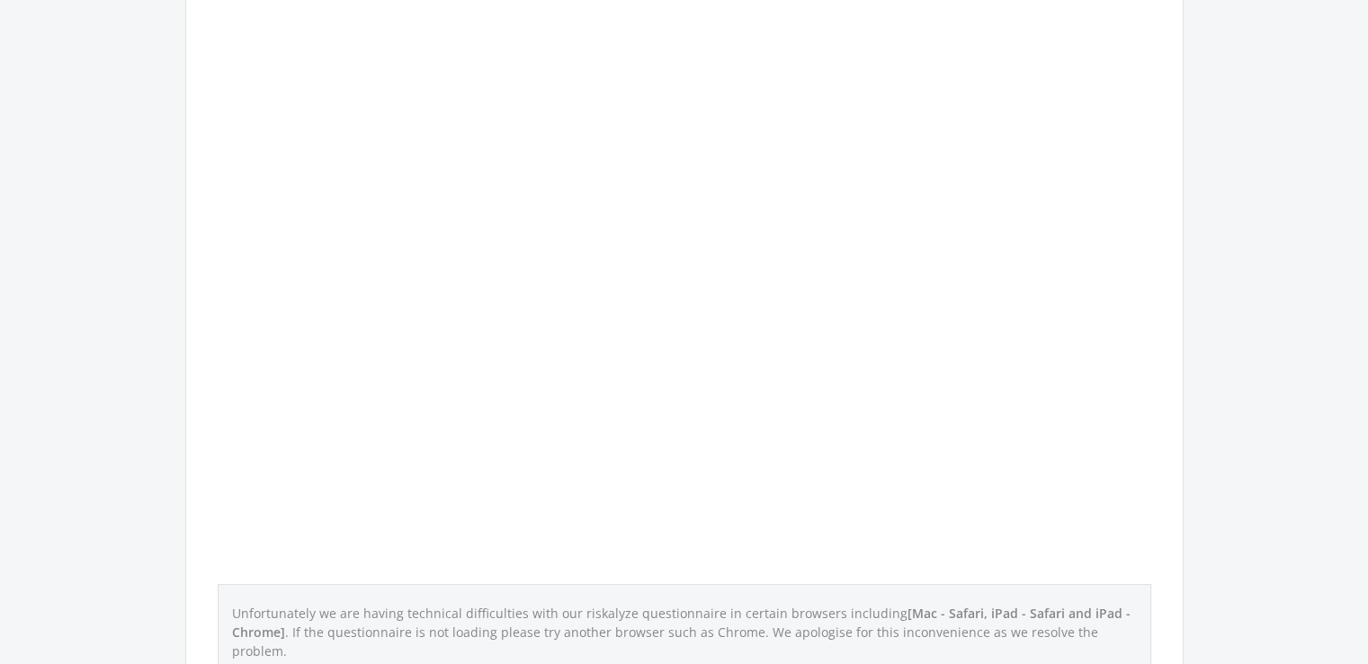
scroll to position [550, 0]
